Goal: Navigation & Orientation: Understand site structure

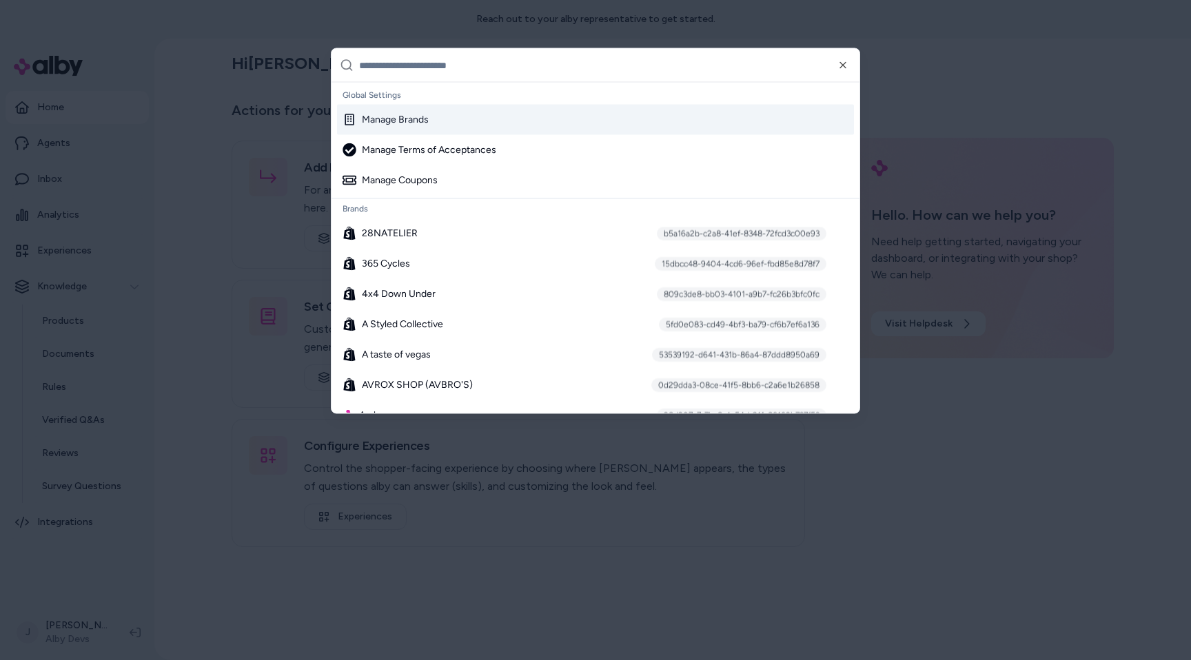
click at [563, 129] on div "Manage Brands" at bounding box center [595, 120] width 517 height 30
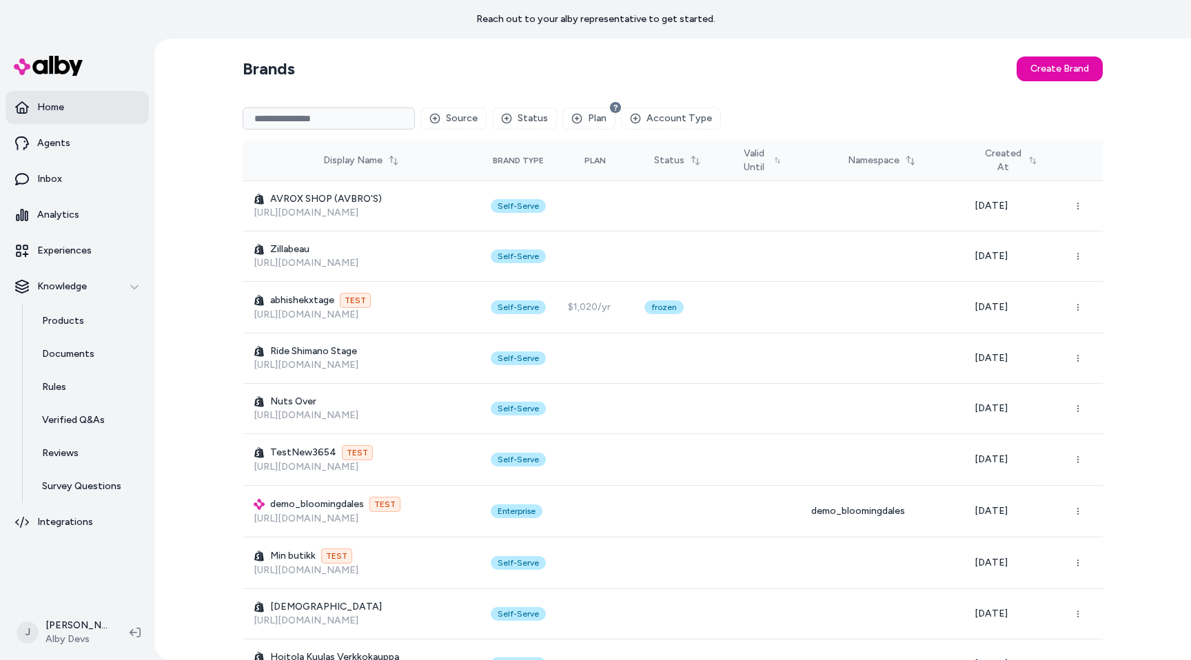
click at [112, 110] on link "Home" at bounding box center [77, 107] width 143 height 33
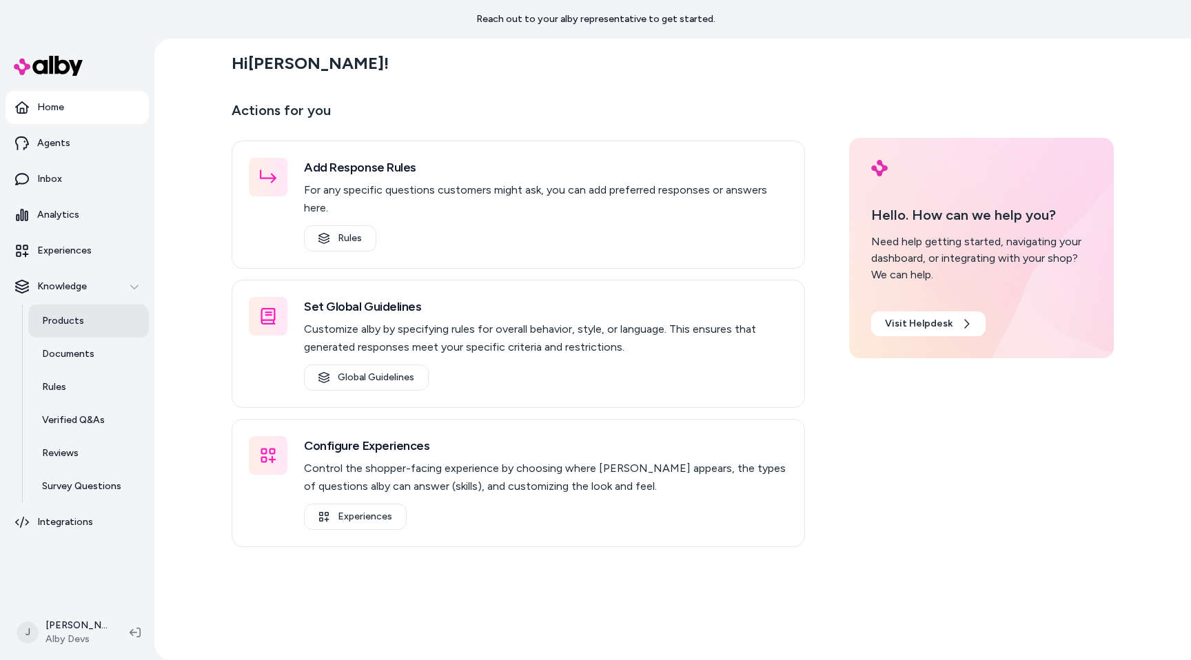
click at [101, 317] on link "Products" at bounding box center [88, 321] width 121 height 33
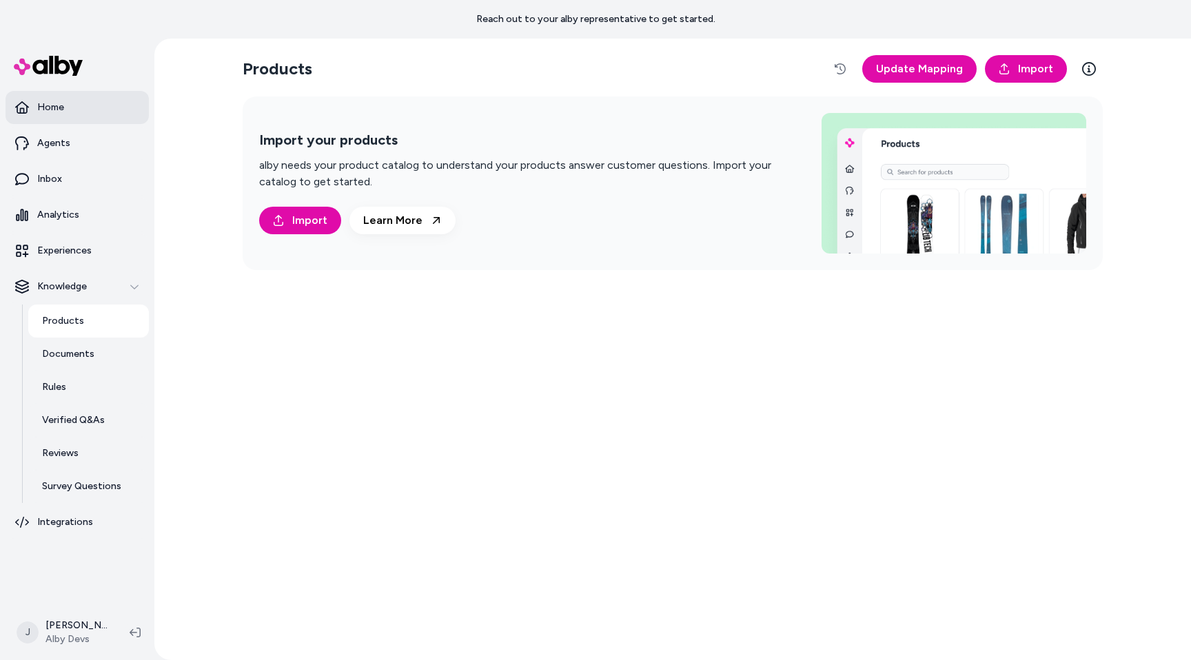
click at [112, 119] on link "Home" at bounding box center [77, 107] width 143 height 33
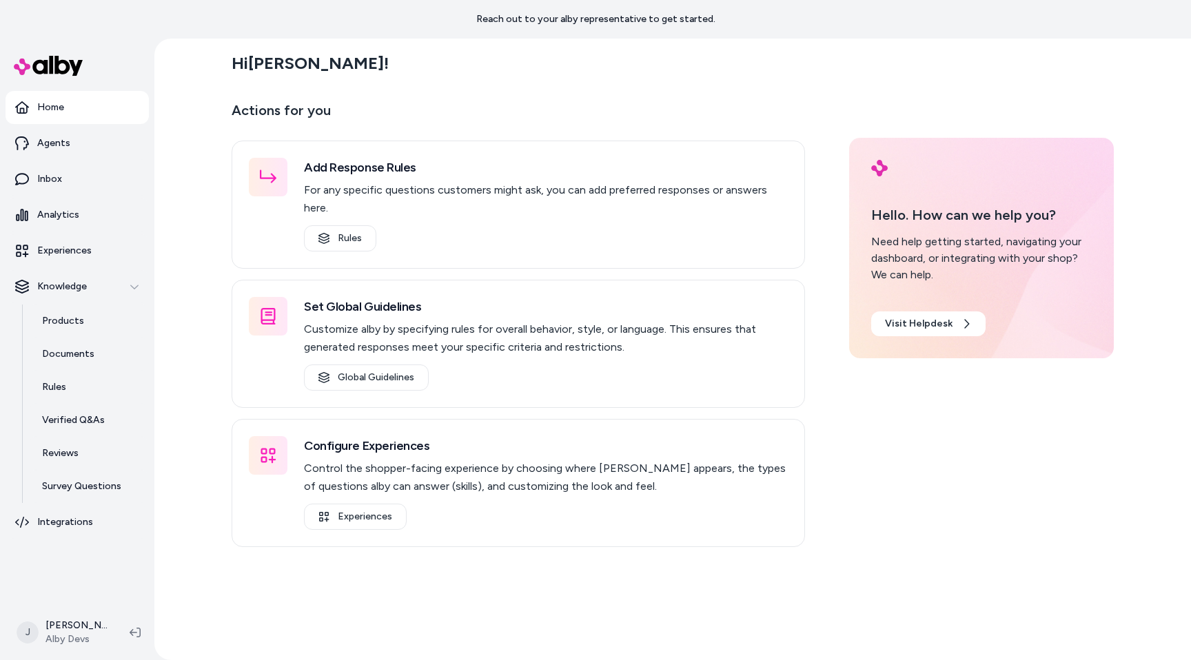
click at [206, 365] on div "Hi [PERSON_NAME] ! Actions for you Add Response Rules For any specific question…" at bounding box center [672, 350] width 1037 height 622
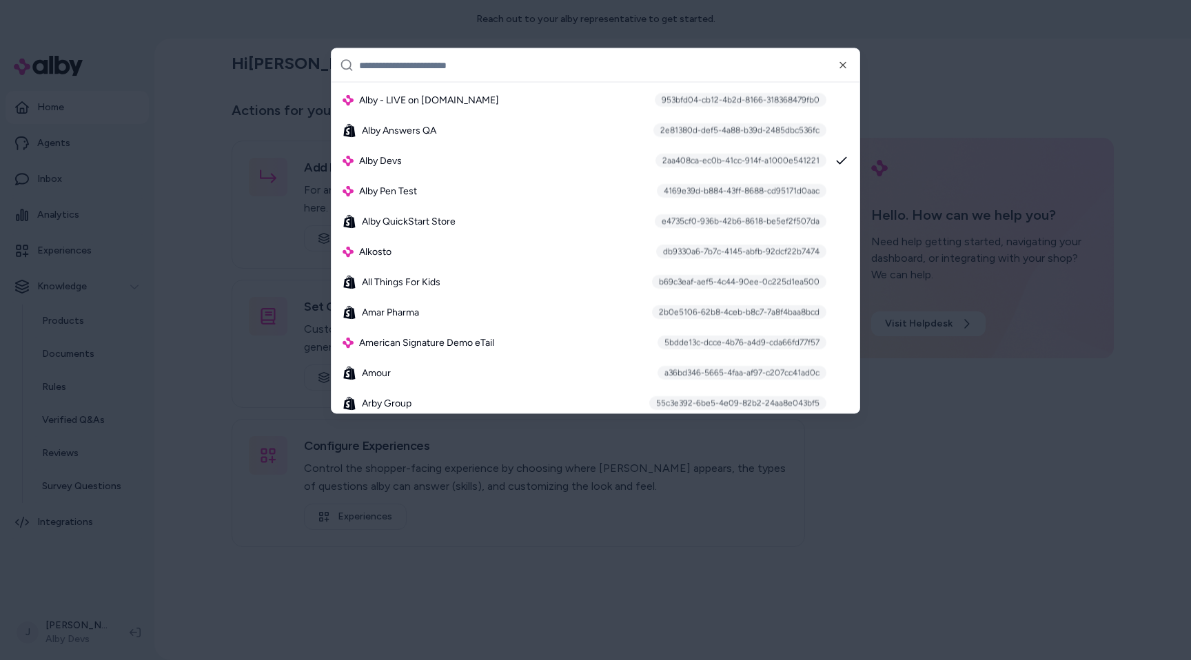
scroll to position [554, 0]
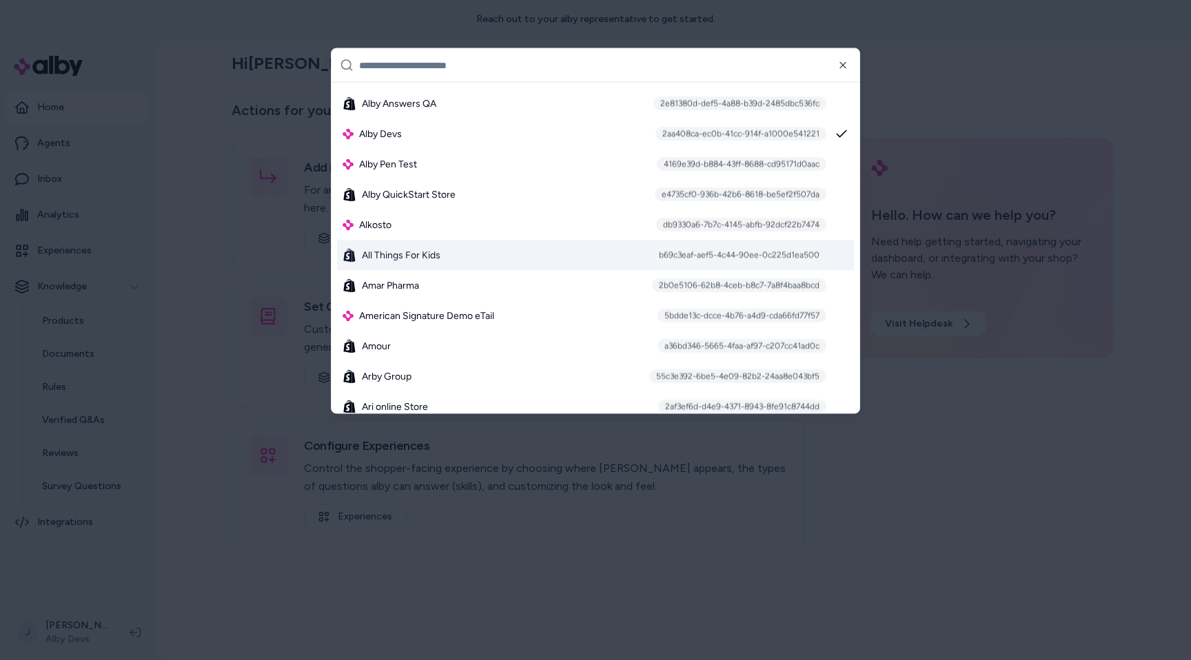
click at [215, 323] on div at bounding box center [595, 330] width 1191 height 660
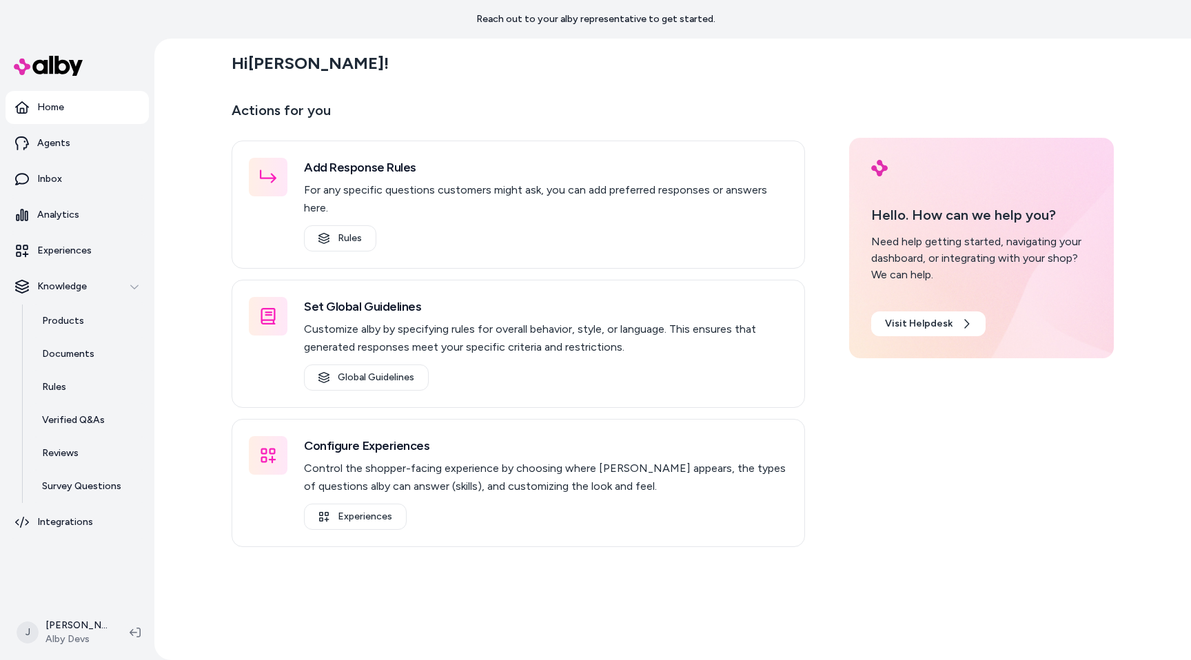
click at [210, 373] on div "Hi [PERSON_NAME] ! Actions for you Add Response Rules For any specific question…" at bounding box center [672, 350] width 1037 height 622
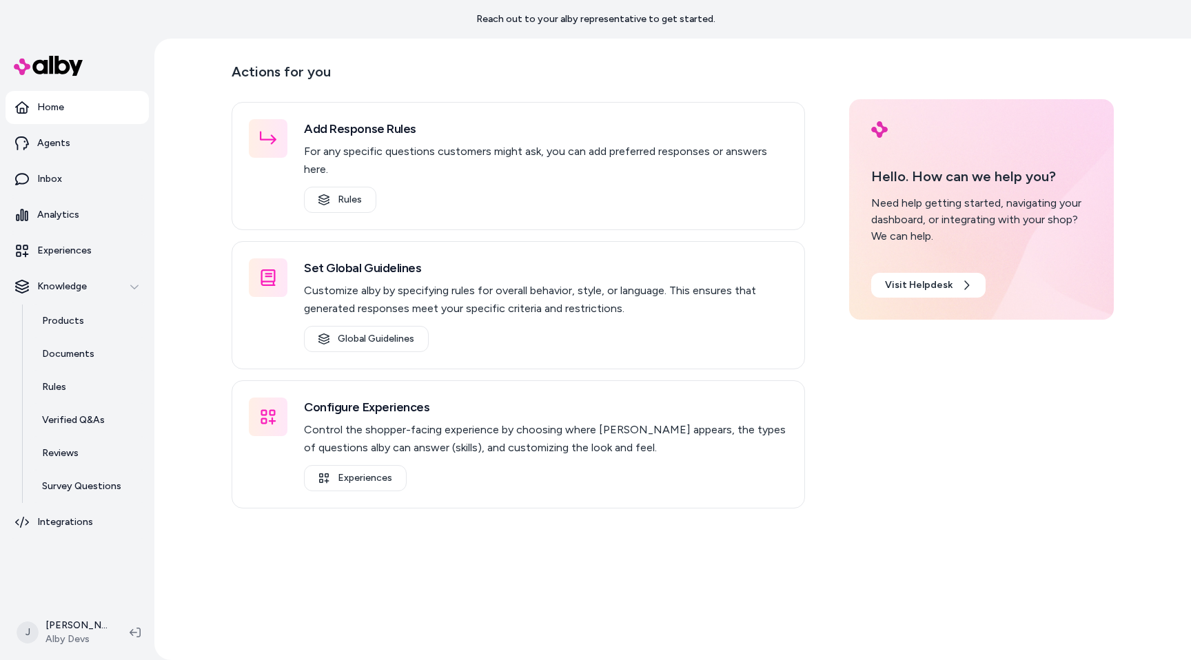
scroll to position [0, 0]
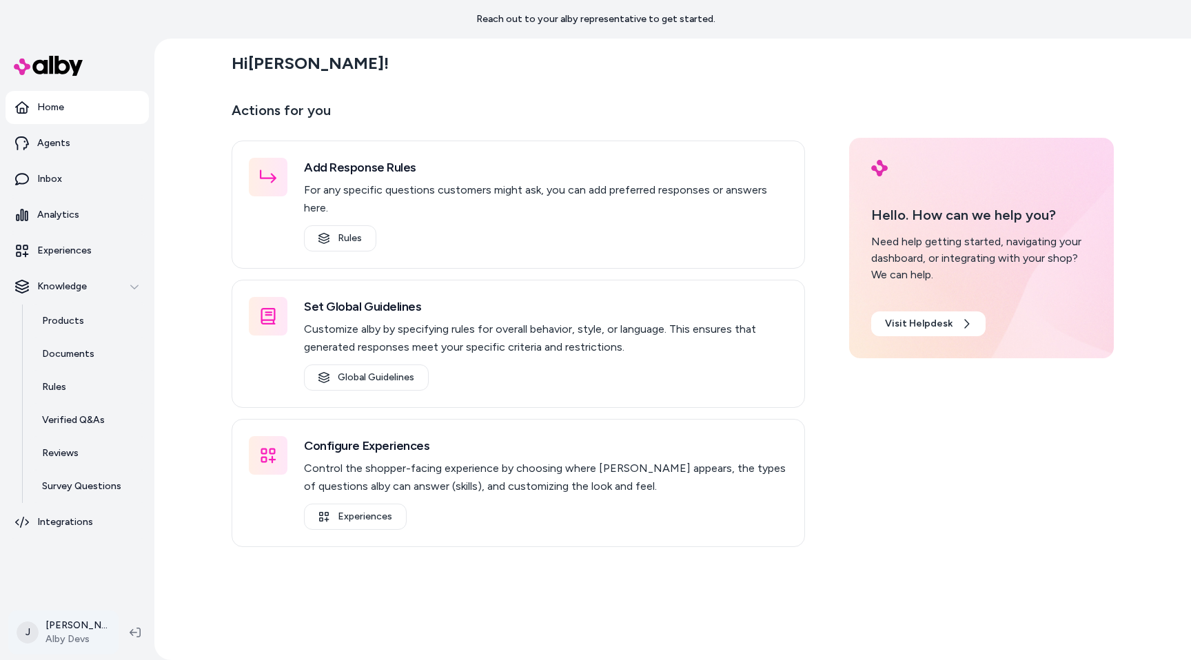
click at [80, 625] on html "Reach out to your alby representative to get started. Home Agents Inbox Analyti…" at bounding box center [595, 330] width 1191 height 660
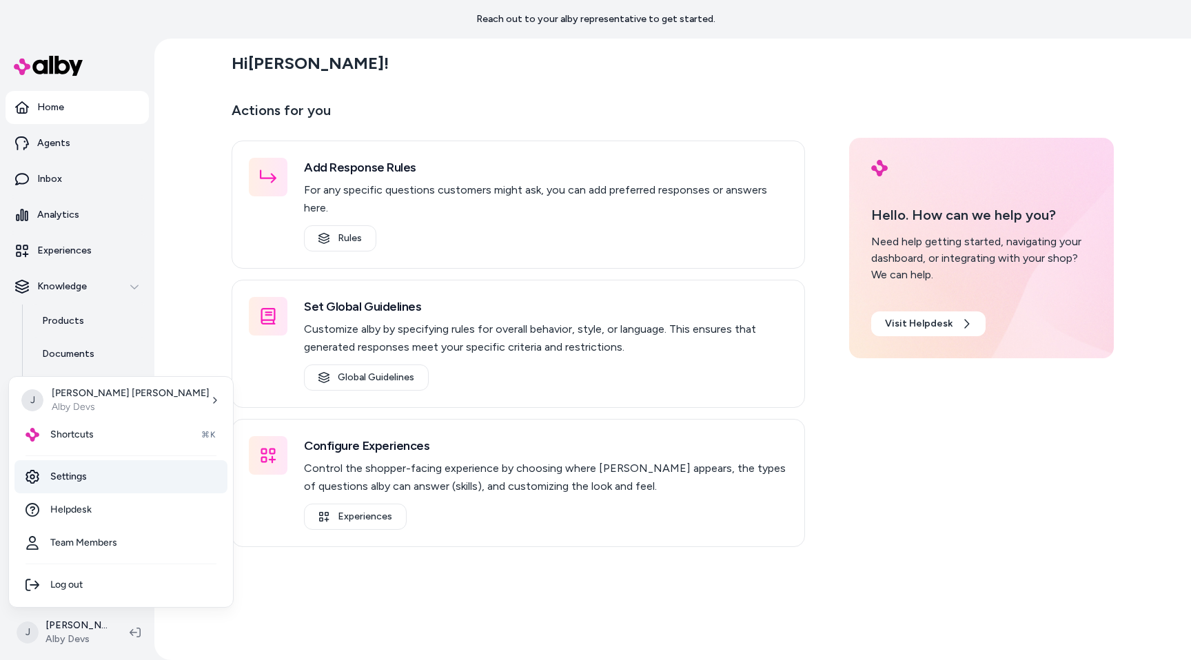
click at [123, 472] on link "Settings" at bounding box center [120, 476] width 213 height 33
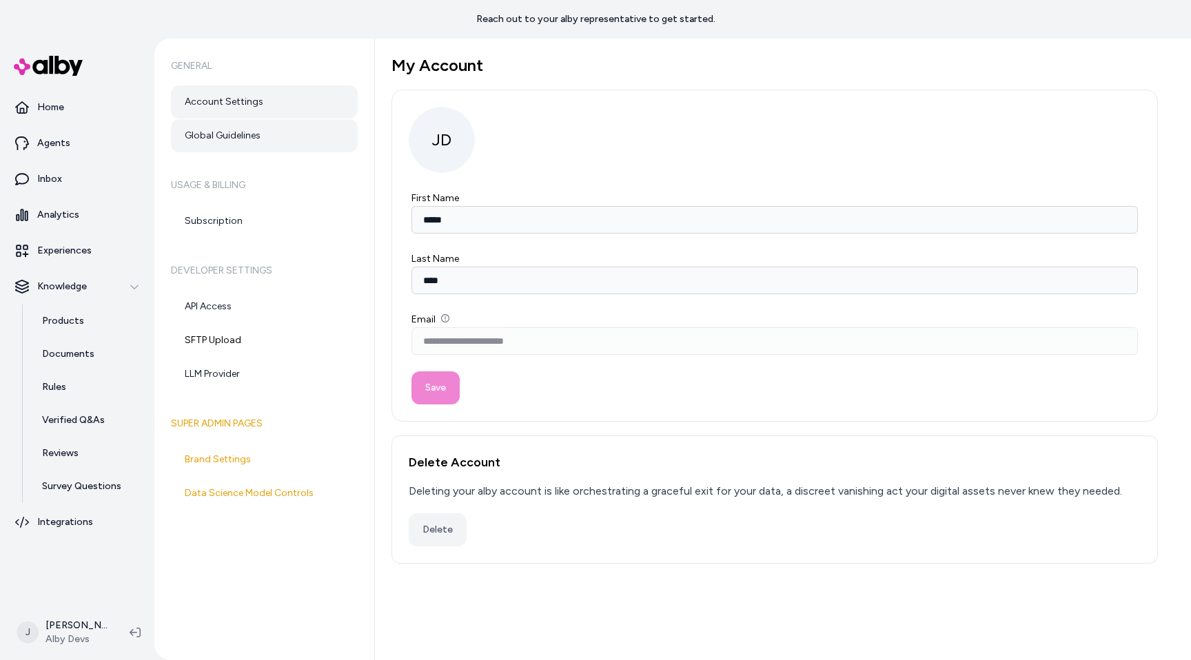
click at [272, 143] on link "Global Guidelines" at bounding box center [264, 135] width 187 height 33
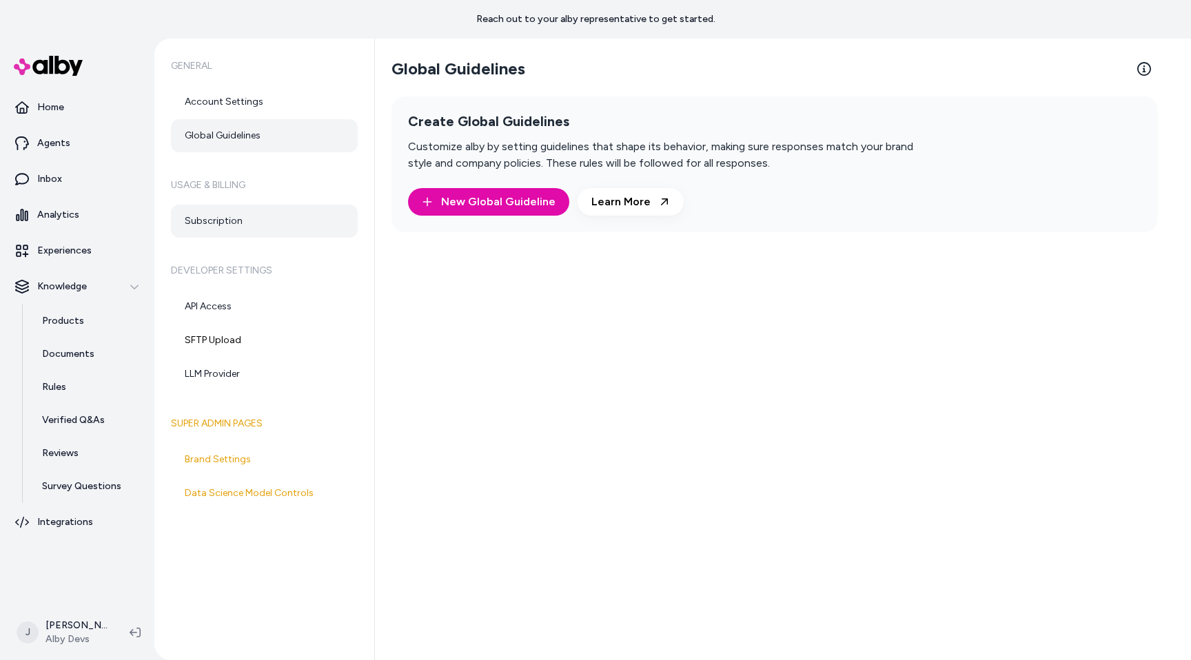
click at [253, 225] on link "Subscription" at bounding box center [264, 221] width 187 height 33
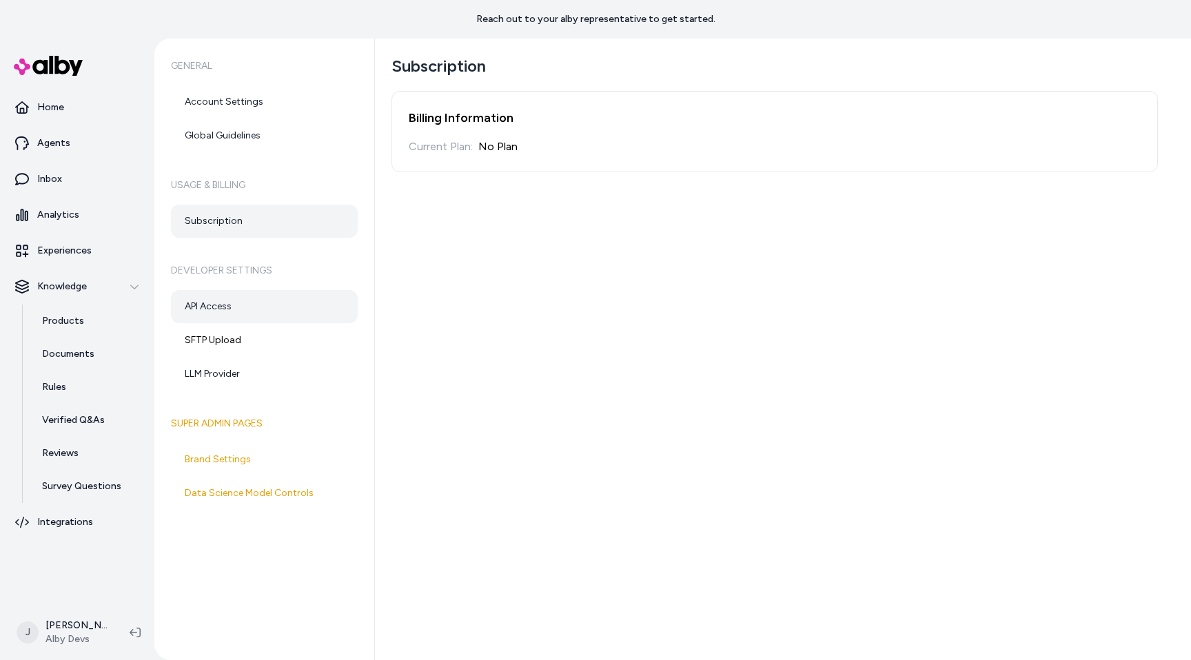
click at [250, 302] on link "API Access" at bounding box center [264, 306] width 187 height 33
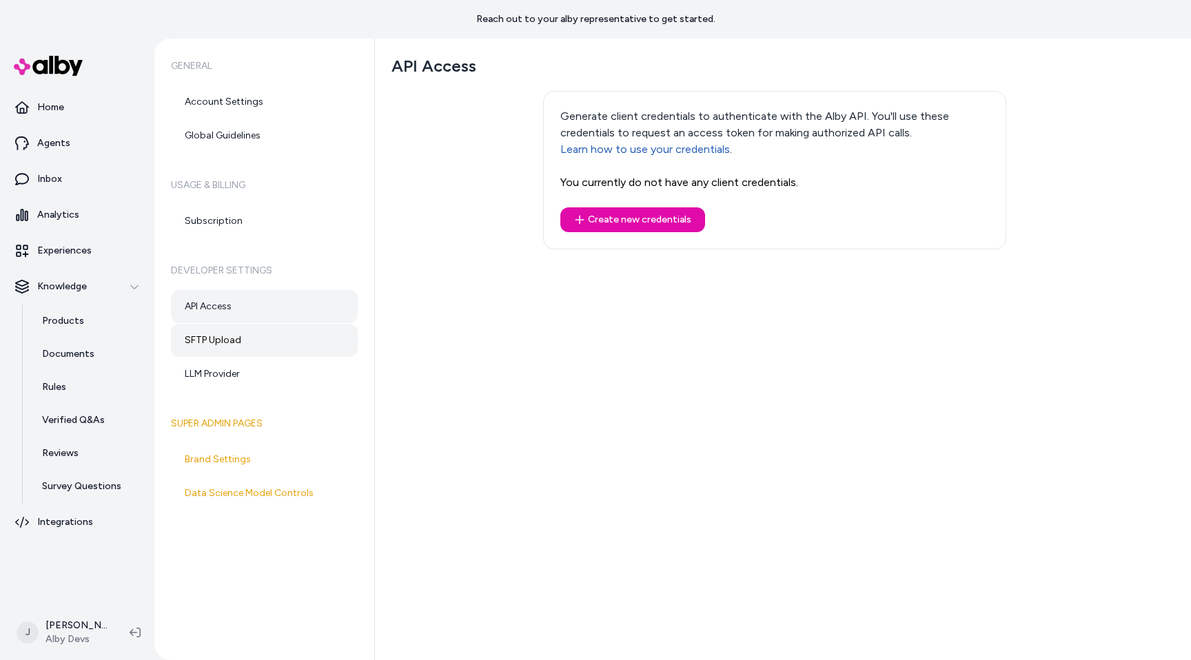
click at [248, 332] on link "SFTP Upload" at bounding box center [264, 340] width 187 height 33
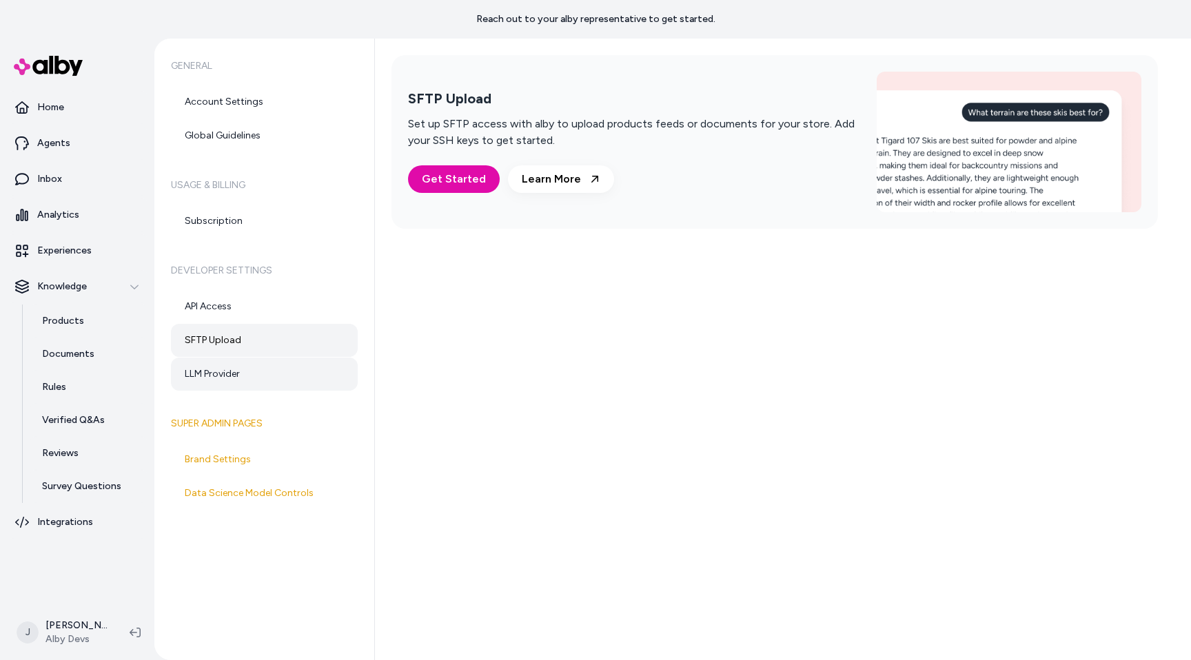
click at [248, 376] on link "LLM Provider" at bounding box center [264, 374] width 187 height 33
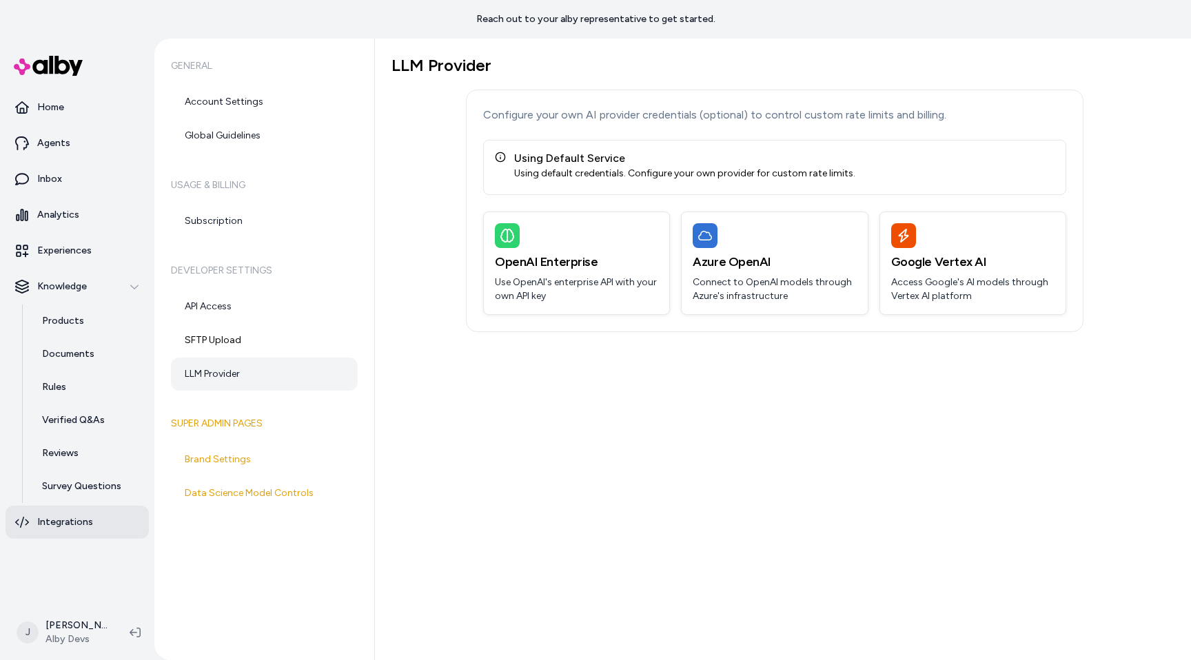
click at [90, 523] on link "Integrations" at bounding box center [77, 522] width 143 height 33
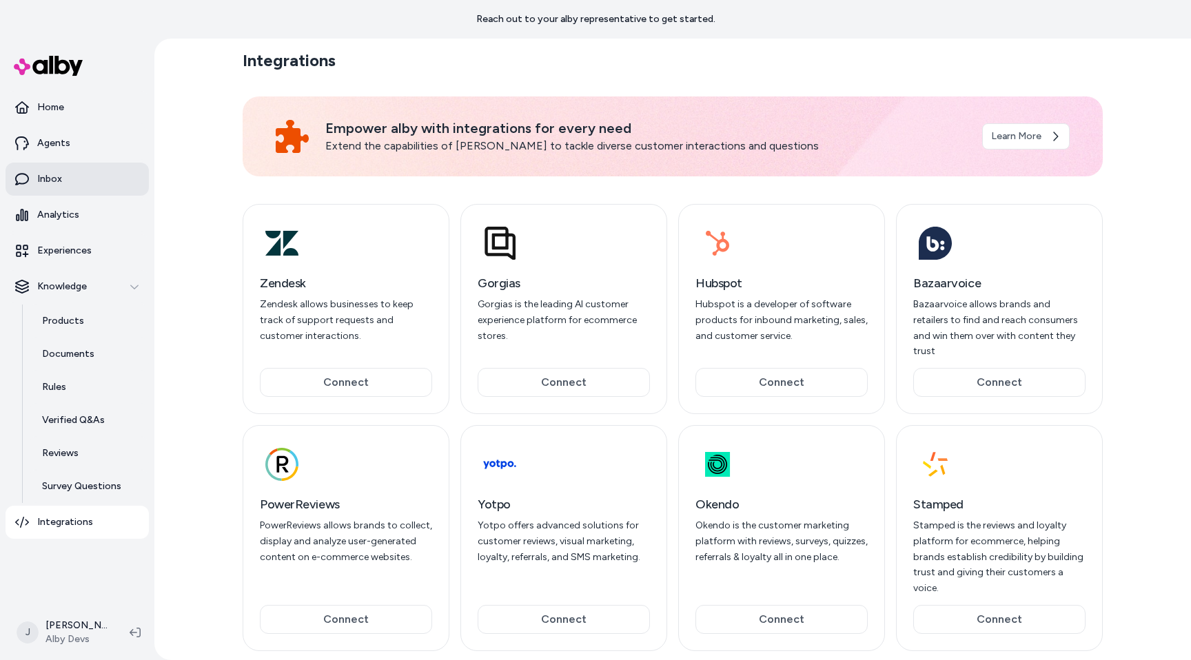
click at [116, 194] on link "Inbox" at bounding box center [77, 179] width 143 height 33
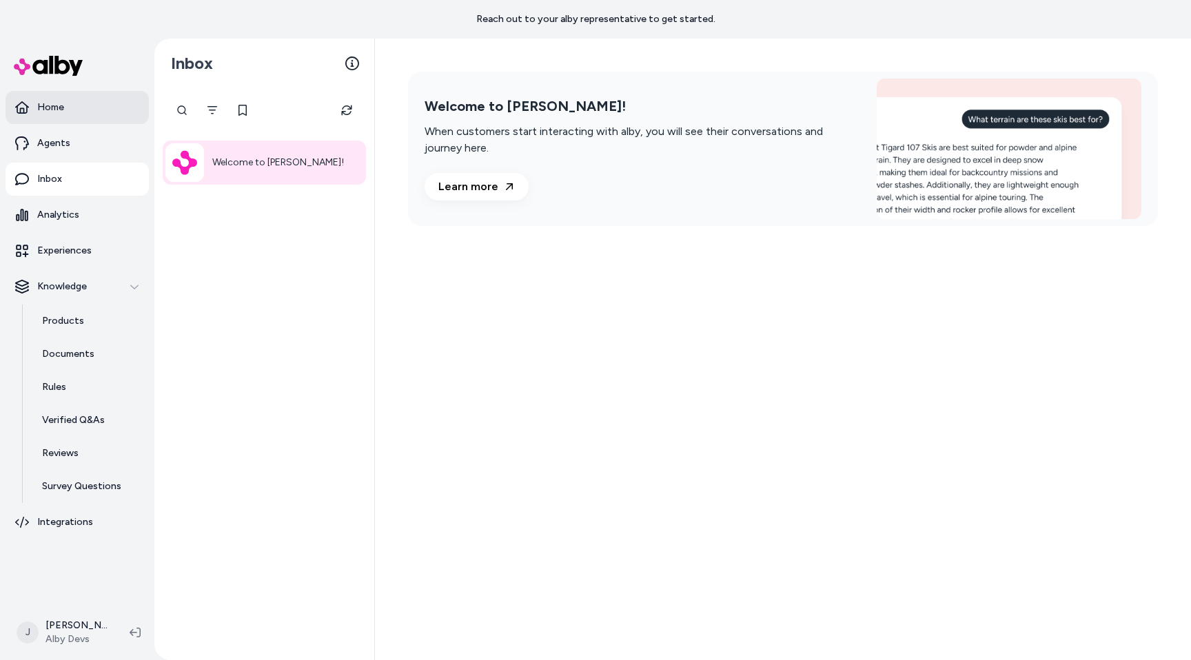
click at [116, 113] on link "Home" at bounding box center [77, 107] width 143 height 33
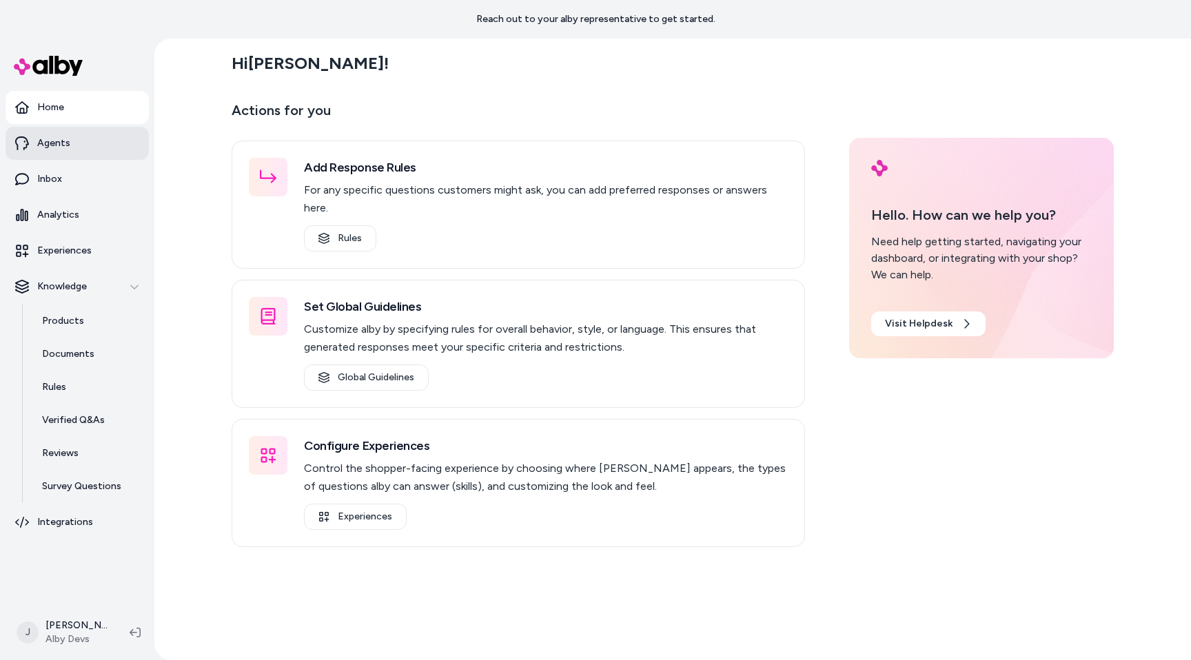
click at [113, 156] on link "Agents" at bounding box center [77, 143] width 143 height 33
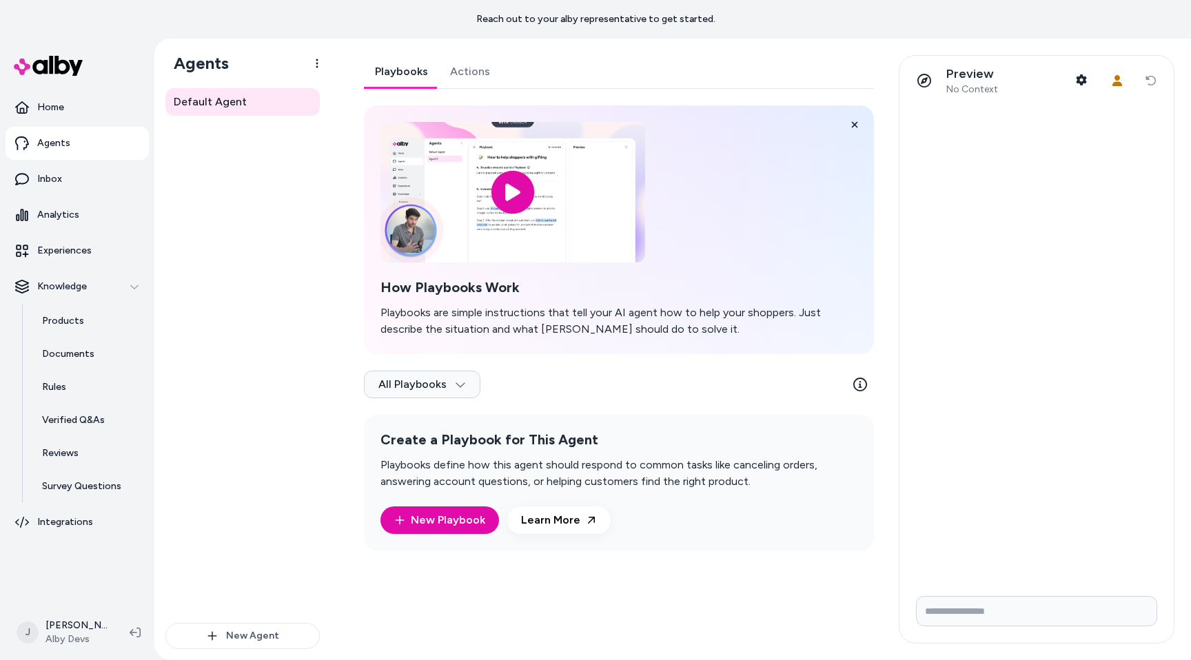
click at [262, 296] on div "Default Agent" at bounding box center [242, 355] width 154 height 535
click at [263, 338] on div "Default Agent" at bounding box center [242, 355] width 154 height 535
